Goal: Information Seeking & Learning: Find specific fact

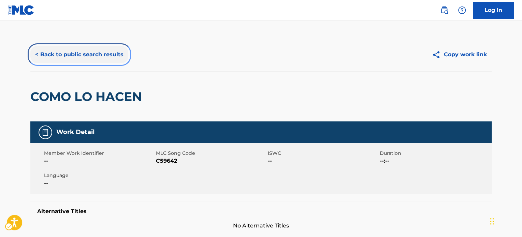
click at [84, 54] on button "< Back to public search results" at bounding box center [79, 54] width 98 height 17
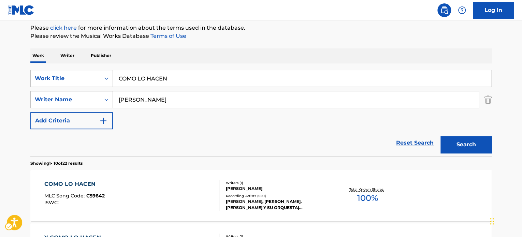
scroll to position [76, 0]
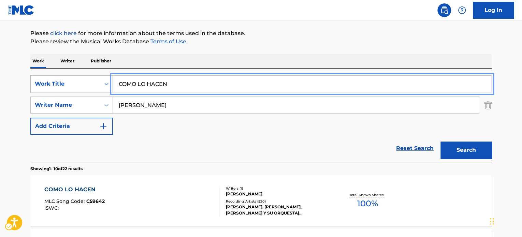
paste input "ENGUMULLA [DEMOGRAPHIC_DATA]"
drag, startPoint x: 173, startPoint y: 80, endPoint x: 84, endPoint y: 86, distance: 88.5
type input "ENGUMULLA [DEMOGRAPHIC_DATA]"
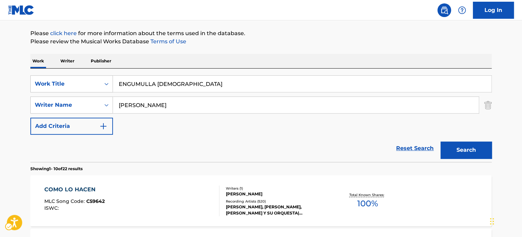
click at [179, 127] on div "SearchWithCriteria8f3b6b96-ce5d-4b2f-8bd4-8631af1b43dc Work Title ENGUMULLA ALL…" at bounding box center [260, 104] width 461 height 59
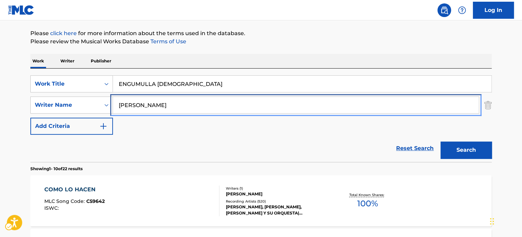
paste input "ILAIYARAAJA"
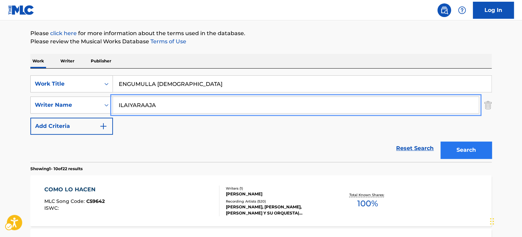
type input "ILAIYARAAJA"
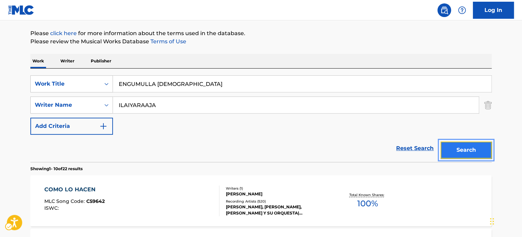
click at [457, 148] on button "Search" at bounding box center [465, 150] width 51 height 17
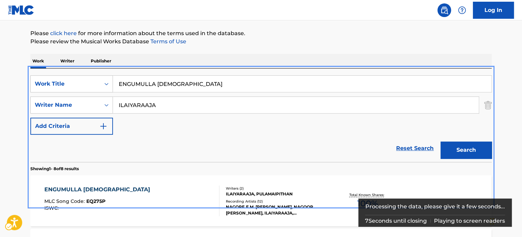
scroll to position [145, 0]
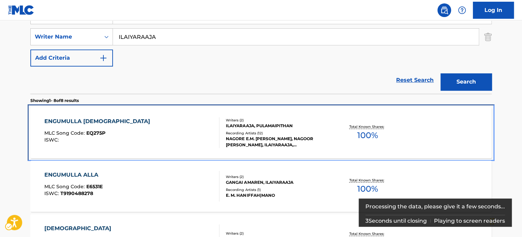
click at [265, 128] on div "ILAIYARAAJA, PULAMAIPITHAN" at bounding box center [277, 126] width 103 height 6
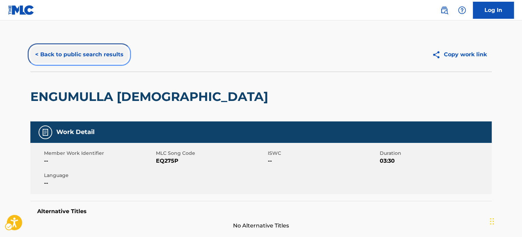
click at [108, 56] on button "< Back to public search results" at bounding box center [79, 54] width 98 height 17
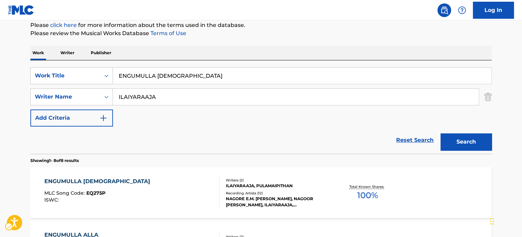
scroll to position [76, 0]
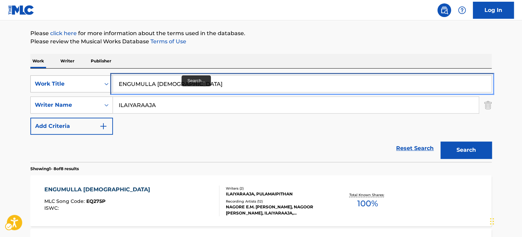
paste input "GHOST OF A CHANCE"
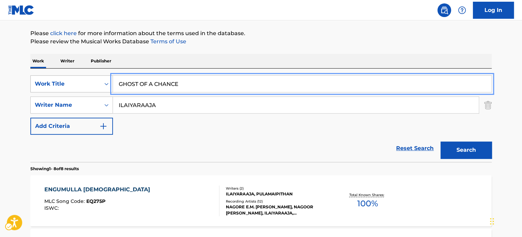
drag, startPoint x: 100, startPoint y: 89, endPoint x: 103, endPoint y: 91, distance: 4.1
type input "GHOST OF A CHANCE"
drag, startPoint x: 182, startPoint y: 132, endPoint x: 198, endPoint y: 137, distance: 16.9
click at [183, 133] on div "SearchWithCriteria8f3b6b96-ce5d-4b2f-8bd4-8631af1b43dc Work Title GHOST OF A CH…" at bounding box center [260, 104] width 461 height 59
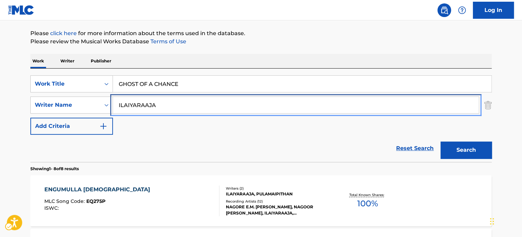
paste input "[PERSON_NAME]"
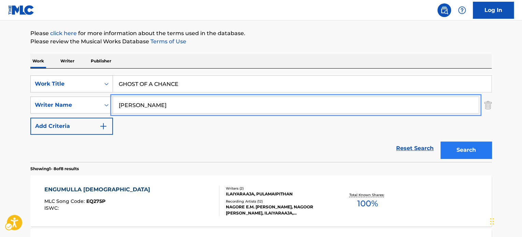
type input "[PERSON_NAME]"
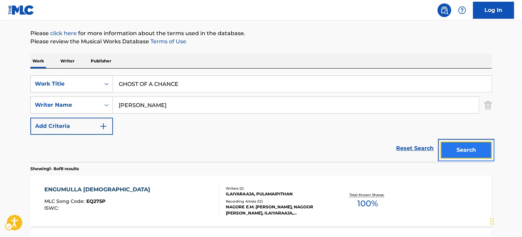
click at [465, 146] on button "Search" at bounding box center [465, 150] width 51 height 17
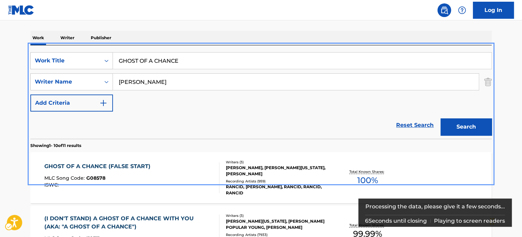
scroll to position [145, 0]
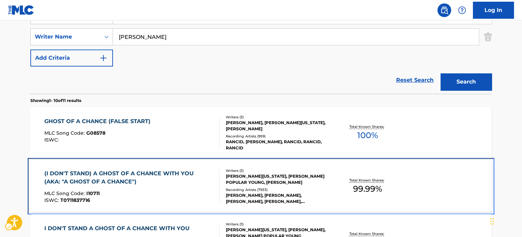
click at [290, 190] on div "Recording Artists ( 7933 )" at bounding box center [277, 189] width 103 height 5
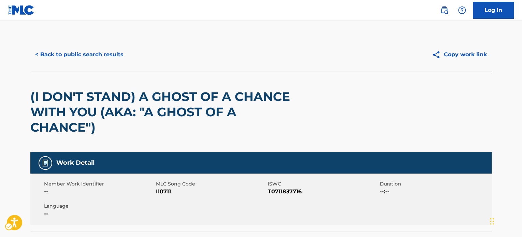
click at [77, 45] on div "< Back to public search results Copy work link" at bounding box center [260, 55] width 461 height 34
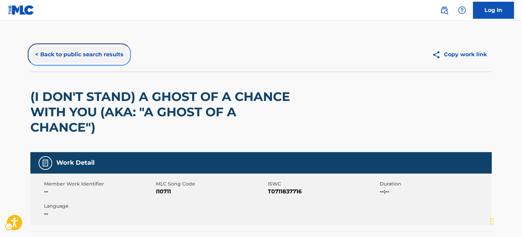
click at [74, 56] on button "< Back to public search results" at bounding box center [79, 54] width 98 height 17
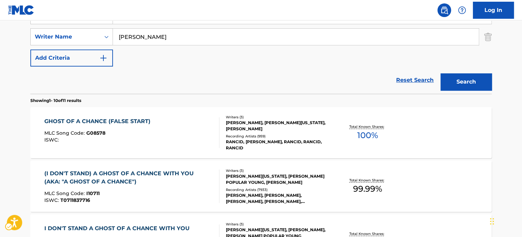
scroll to position [76, 0]
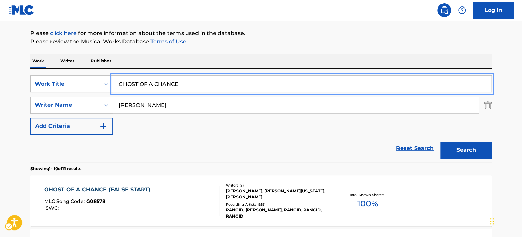
paste input "LE COIFFEUR"
drag, startPoint x: 186, startPoint y: 85, endPoint x: 97, endPoint y: 101, distance: 90.3
type input "LE COIFFEUR"
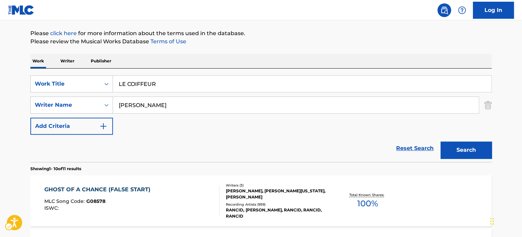
drag, startPoint x: 170, startPoint y: 142, endPoint x: 228, endPoint y: 141, distance: 58.0
click at [171, 141] on div "Reset Search Search" at bounding box center [260, 148] width 461 height 27
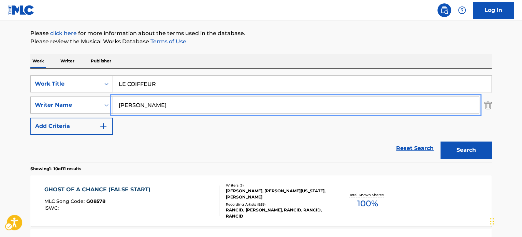
paste input "[PERSON_NAME]"
drag, startPoint x: 164, startPoint y: 105, endPoint x: 134, endPoint y: 114, distance: 31.3
type input "[PERSON_NAME]"
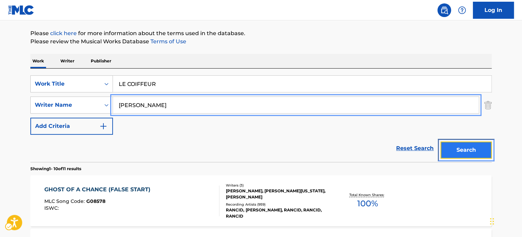
click at [479, 150] on button "Search" at bounding box center [465, 150] width 51 height 17
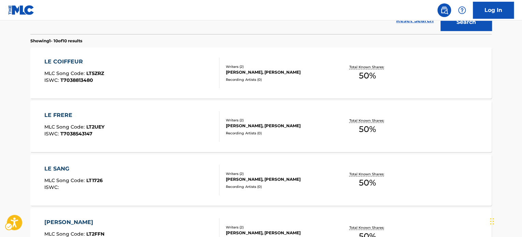
scroll to position [111, 0]
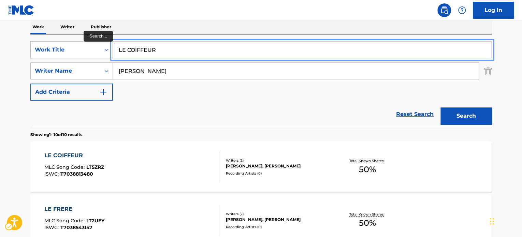
paste input "FIREBOY LIVE"
drag, startPoint x: 164, startPoint y: 50, endPoint x: 89, endPoint y: 50, distance: 75.0
click at [89, 48] on div "SearchWithCriteria8f3b6b96-ce5d-4b2f-8bd4-8631af1b43dc Work Title FIREBOY LIVE" at bounding box center [260, 49] width 461 height 17
type input "FIREBOY LIVE"
click at [153, 107] on div "Reset Search Search" at bounding box center [260, 114] width 461 height 27
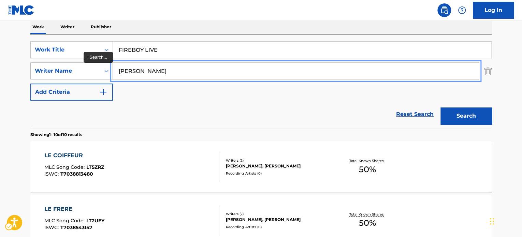
paste input "[PERSON_NAME]"
drag, startPoint x: 191, startPoint y: 72, endPoint x: 78, endPoint y: 71, distance: 112.2
click at [78, 71] on div "SearchWithCriteriac6364d72-00f5-4929-8003-08da7866a98e Writer Name [PERSON_NAME]" at bounding box center [260, 70] width 461 height 17
type input "[PERSON_NAME]"
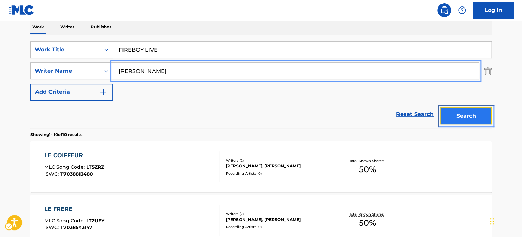
click at [452, 123] on button "Search" at bounding box center [465, 115] width 51 height 17
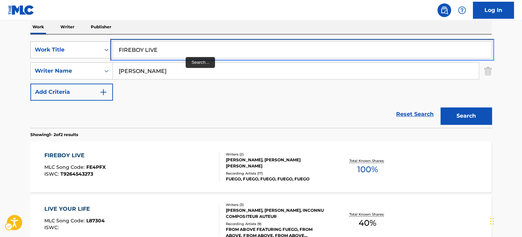
paste input "AFTER THE LOVIN'"
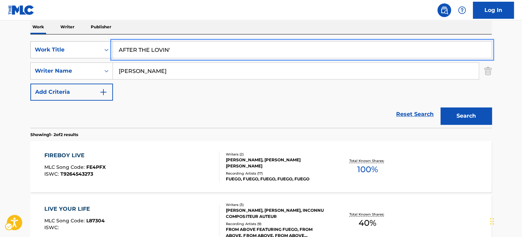
drag, startPoint x: 184, startPoint y: 51, endPoint x: 68, endPoint y: 53, distance: 116.3
click at [68, 53] on div "SearchWithCriteria8f3b6b96-ce5d-4b2f-8bd4-8631af1b43dc Work Title AFTER THE LOV…" at bounding box center [260, 49] width 461 height 17
type input "AFTER THE LOVIN'"
click at [204, 105] on div "Reset Search Search" at bounding box center [260, 114] width 461 height 27
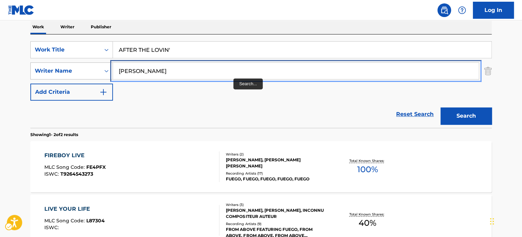
paste input "[PERSON_NAME]"
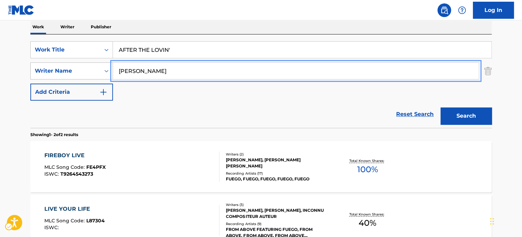
drag, startPoint x: 220, startPoint y: 75, endPoint x: 71, endPoint y: 76, distance: 149.0
click at [71, 76] on div "SearchWithCriteriac6364d72-00f5-4929-8003-08da7866a98e Writer Name [PERSON_NAME]" at bounding box center [260, 70] width 461 height 17
type input "[PERSON_NAME]"
click at [458, 119] on button "Search" at bounding box center [465, 115] width 51 height 17
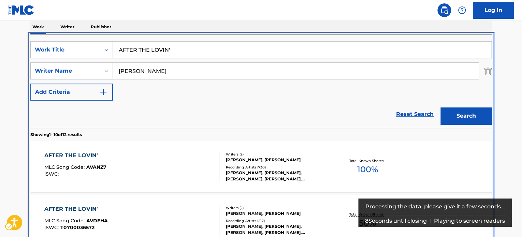
scroll to position [145, 0]
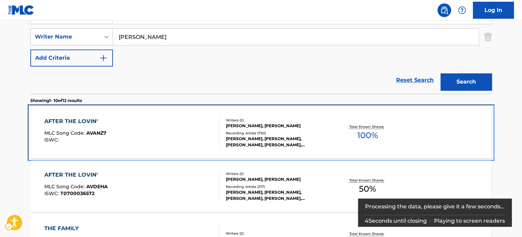
click at [282, 128] on div "Writers ( 2 ) [PERSON_NAME], [PERSON_NAME] Recording Artists ( 730 ) [PERSON_NA…" at bounding box center [273, 133] width 109 height 30
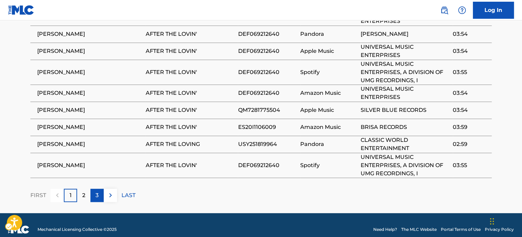
click at [100, 190] on div "3" at bounding box center [96, 195] width 13 height 13
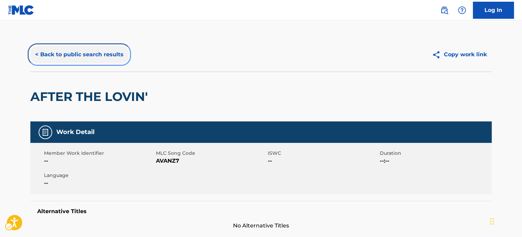
click at [85, 55] on button "< Back to public search results" at bounding box center [79, 54] width 98 height 17
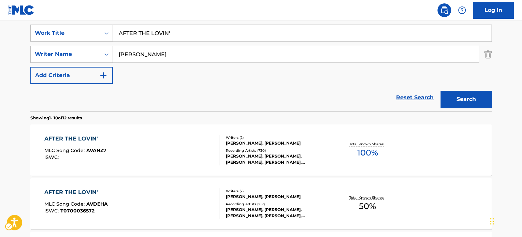
scroll to position [111, 0]
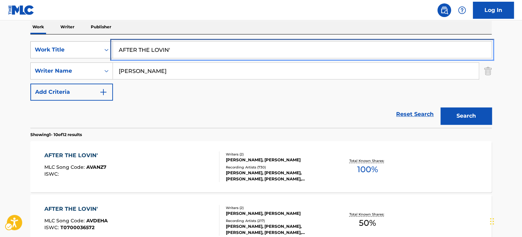
paste input "ENERGIA COSMICA"
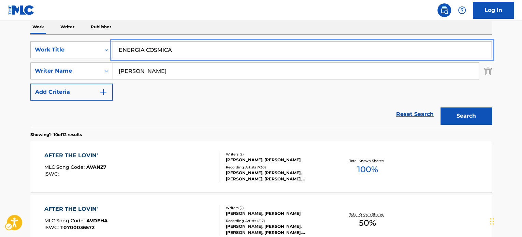
drag, startPoint x: 164, startPoint y: 51, endPoint x: 107, endPoint y: 60, distance: 57.3
type input "ENERGIA COSMICA"
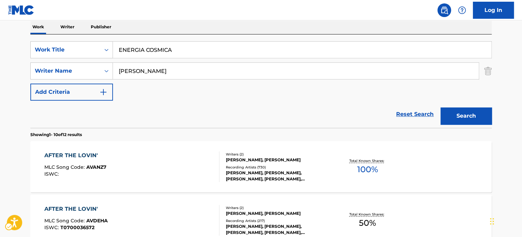
click at [169, 95] on div "SearchWithCriteria8f3b6b96-ce5d-4b2f-8bd4-8631af1b43dc Work Title ENERGIA COSMI…" at bounding box center [260, 70] width 461 height 59
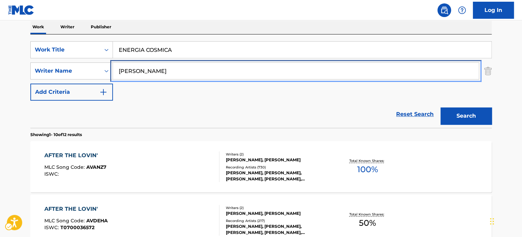
paste input "[PERSON_NAME]"
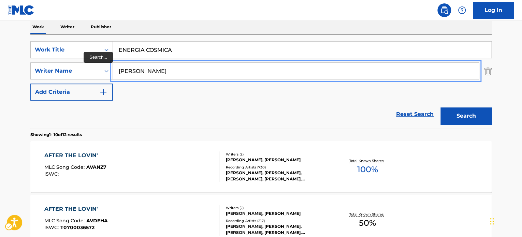
drag, startPoint x: 101, startPoint y: 80, endPoint x: 89, endPoint y: 80, distance: 11.6
type input "[PERSON_NAME]"
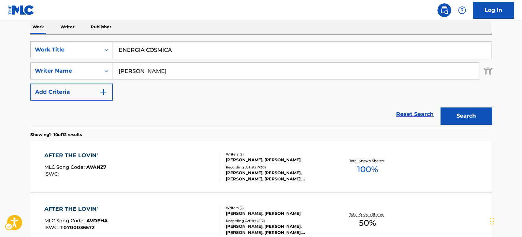
click at [471, 119] on button "Search" at bounding box center [465, 115] width 51 height 17
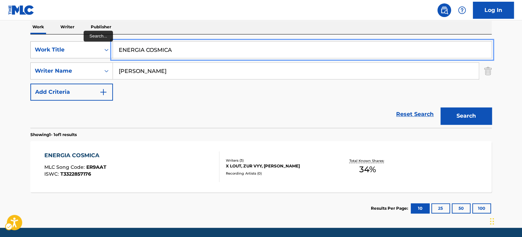
paste input "ALPHA PERCENT"
drag, startPoint x: 213, startPoint y: 46, endPoint x: 60, endPoint y: 56, distance: 154.1
click at [52, 50] on div "SearchWithCriteria8f3b6b96-ce5d-4b2f-8bd4-8631af1b43dc Work Title ALPHA PERCENT" at bounding box center [260, 49] width 461 height 17
type input "ALPHA PERCENT"
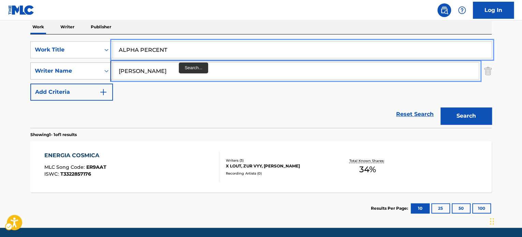
paste input "[PERSON_NAME]"
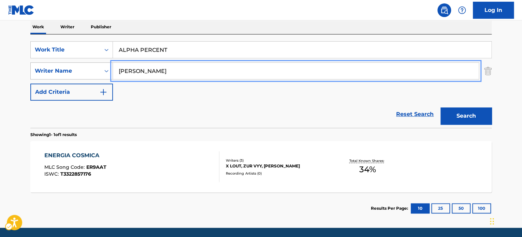
drag, startPoint x: 85, startPoint y: 73, endPoint x: 73, endPoint y: 73, distance: 12.6
click at [73, 73] on div "SearchWithCriteriac6364d72-00f5-4929-8003-08da7866a98e Writer Name [PERSON_NAME]" at bounding box center [260, 70] width 461 height 17
type input "[PERSON_NAME]"
click at [486, 117] on button "Search" at bounding box center [465, 115] width 51 height 17
